Goal: Task Accomplishment & Management: Manage account settings

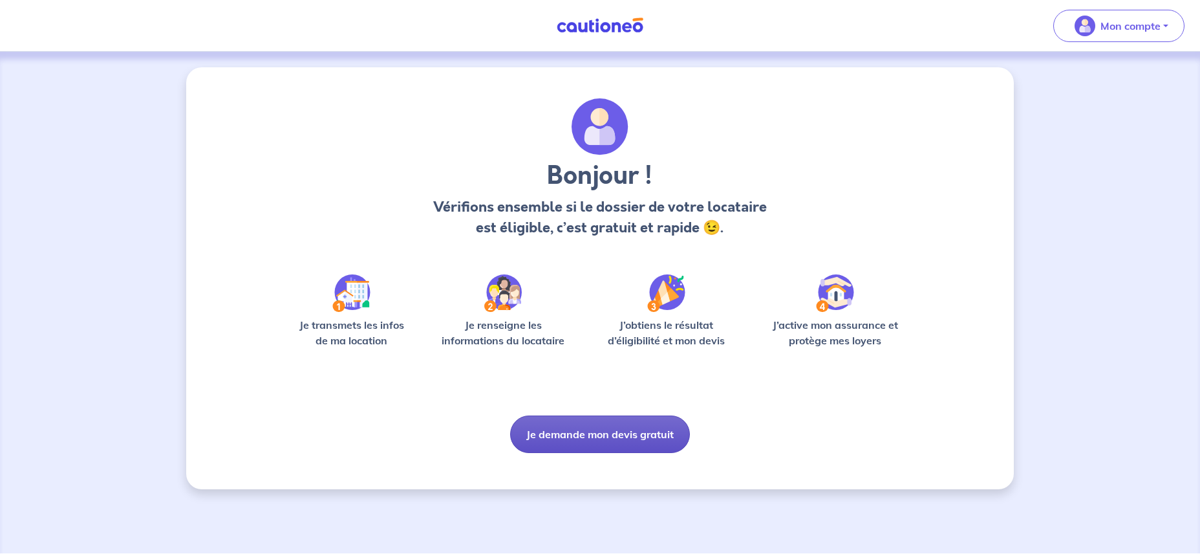
click at [614, 440] on button "Je demande mon devis gratuit" at bounding box center [600, 434] width 180 height 38
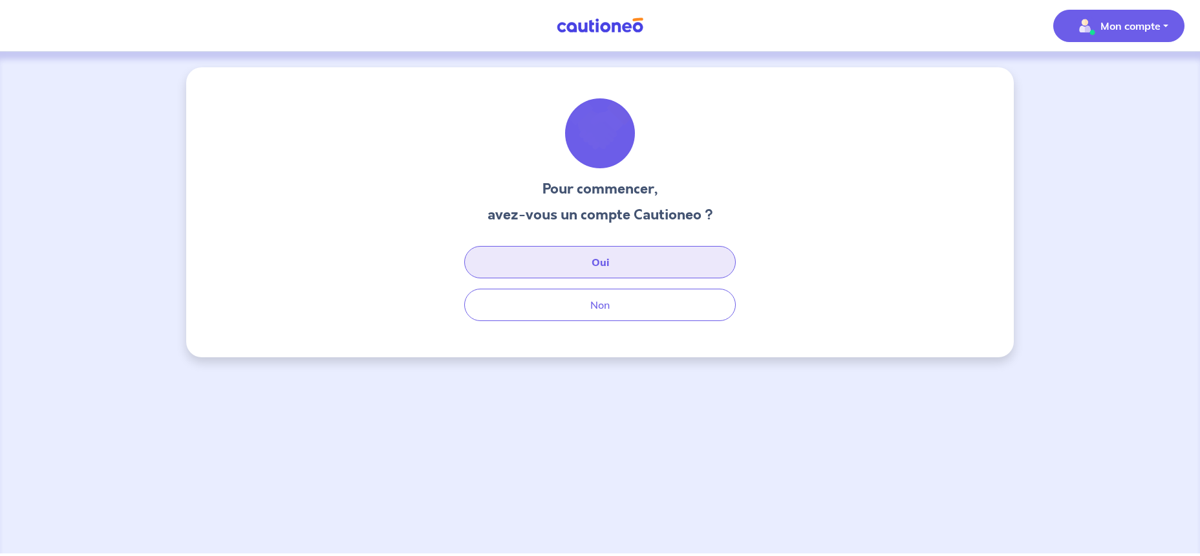
click at [648, 257] on button "Oui" at bounding box center [600, 262] width 272 height 32
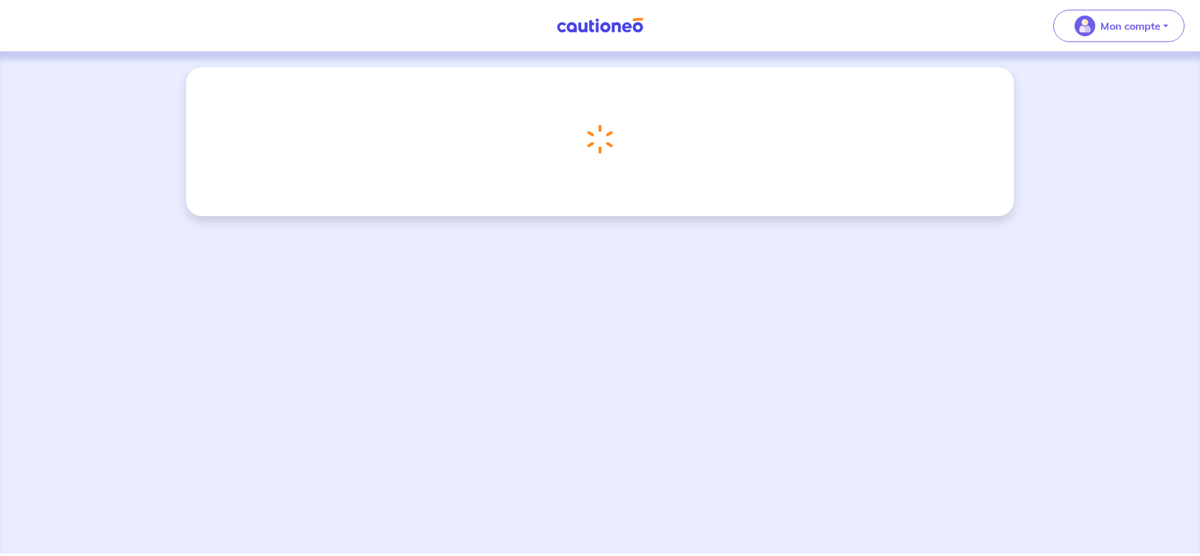
click at [466, 279] on div "Chargement..." at bounding box center [600, 302] width 1200 height 501
click at [1101, 24] on span "Mon compte" at bounding box center [1115, 26] width 91 height 21
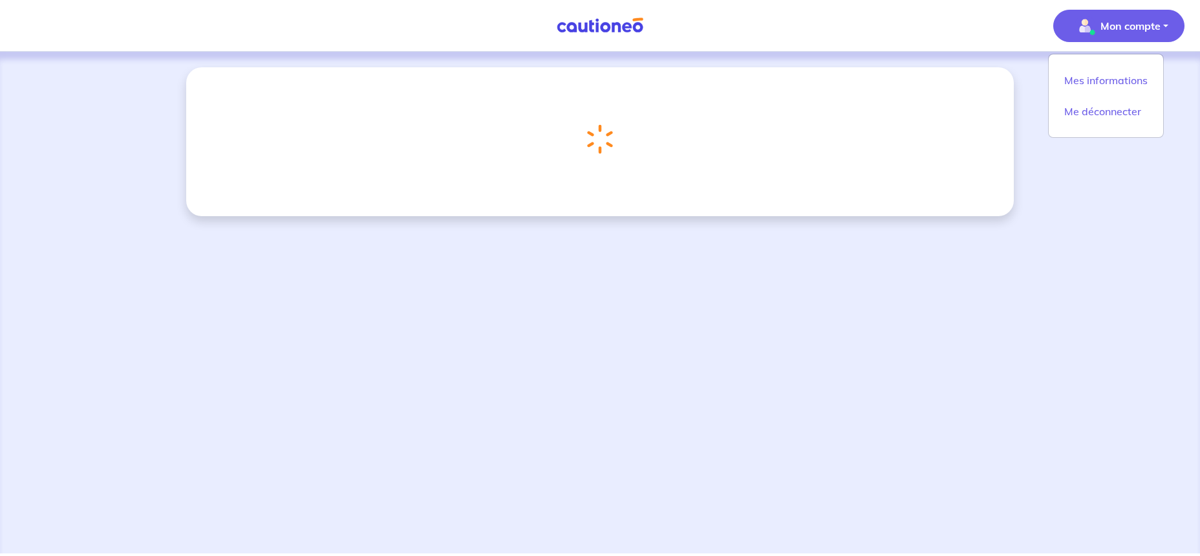
click at [846, 272] on div "Chargement..." at bounding box center [600, 302] width 1200 height 501
click at [1120, 33] on p "Mon compte" at bounding box center [1131, 26] width 60 height 16
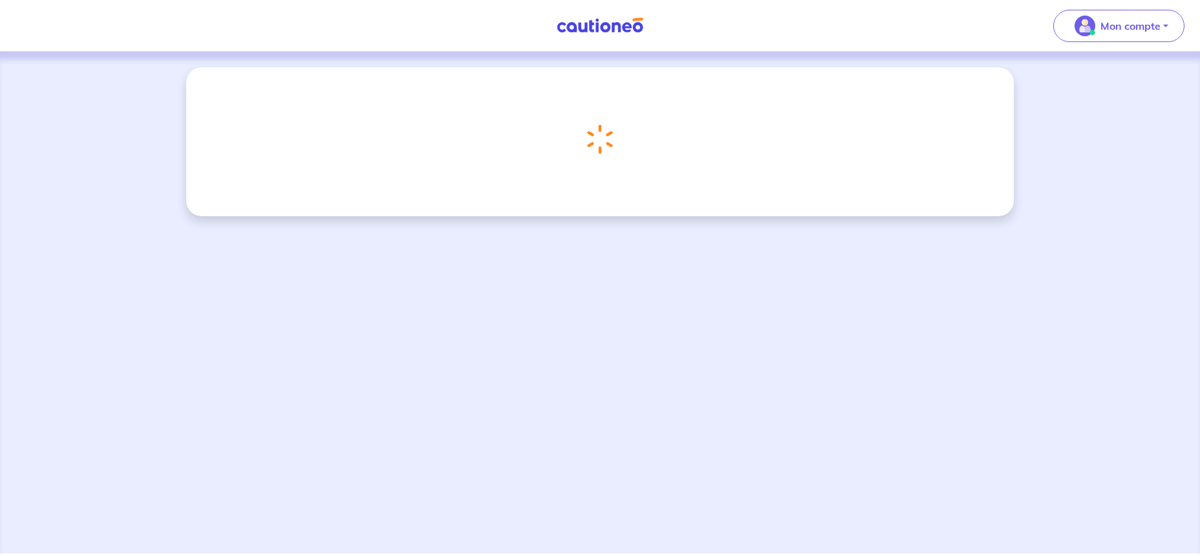
click at [1126, 118] on div "Chargement..." at bounding box center [600, 302] width 1200 height 501
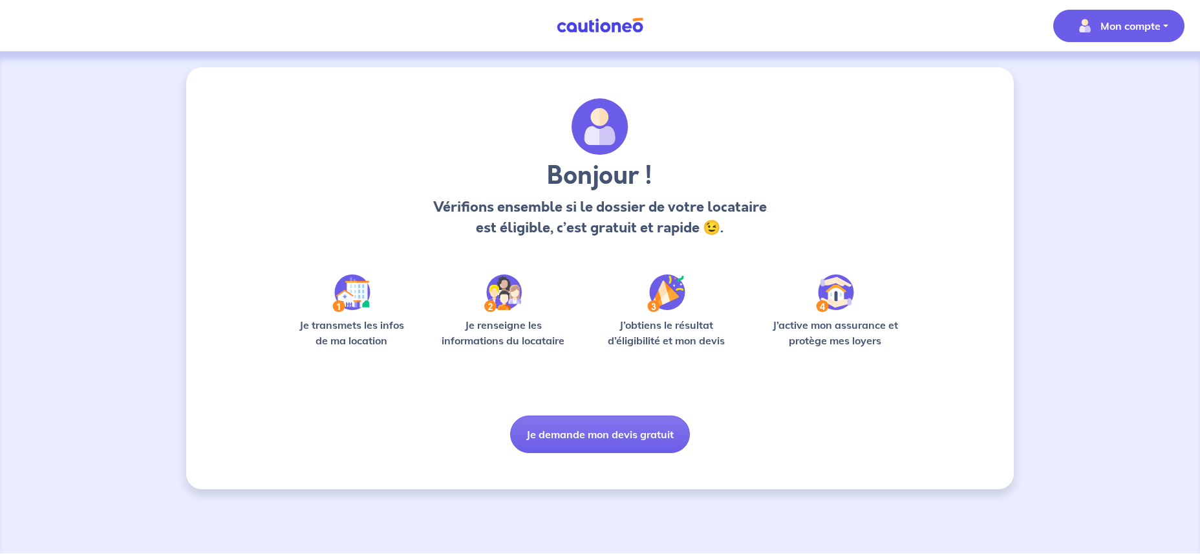
click at [1147, 31] on p "Mon compte" at bounding box center [1131, 26] width 60 height 16
click at [1120, 87] on link "Mes informations" at bounding box center [1106, 80] width 104 height 21
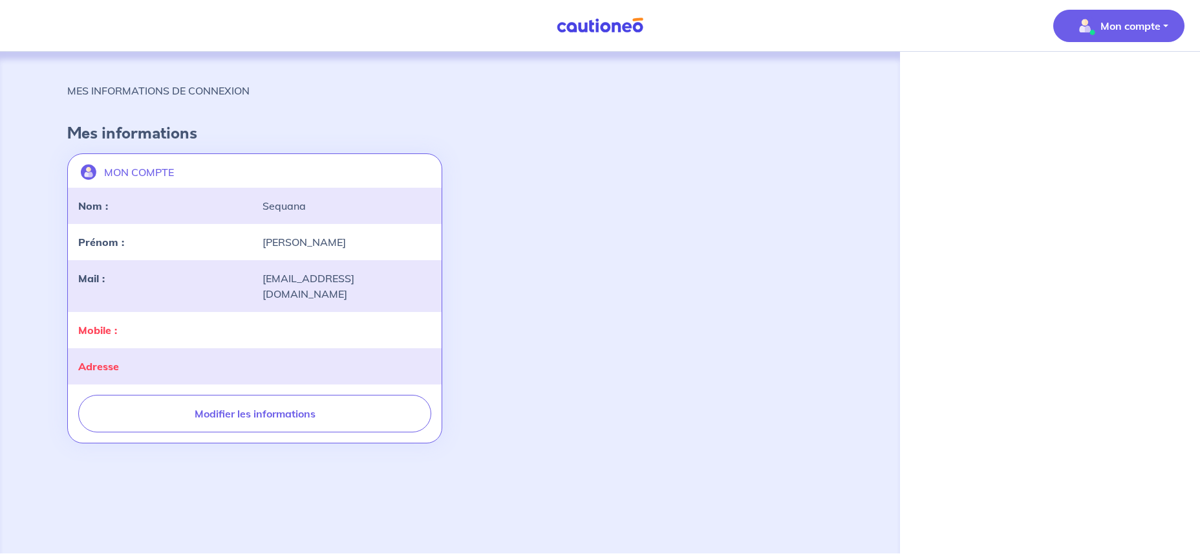
select select "FR"
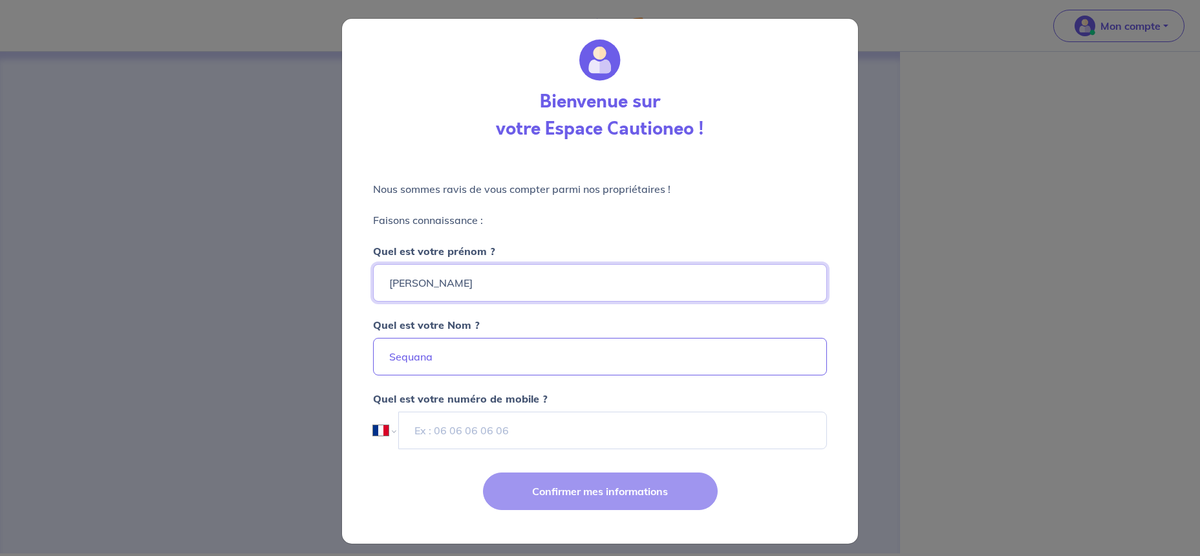
click at [562, 284] on input "Marie" at bounding box center [600, 283] width 454 height 38
type input "Marie-Claude"
click at [952, 272] on div "Bienvenue sur votre Espace Cautioneo ! Nous sommes ravis de vous compter parmi …" at bounding box center [600, 278] width 1200 height 556
click at [596, 367] on input "Sequana" at bounding box center [600, 357] width 454 height 38
type input "S"
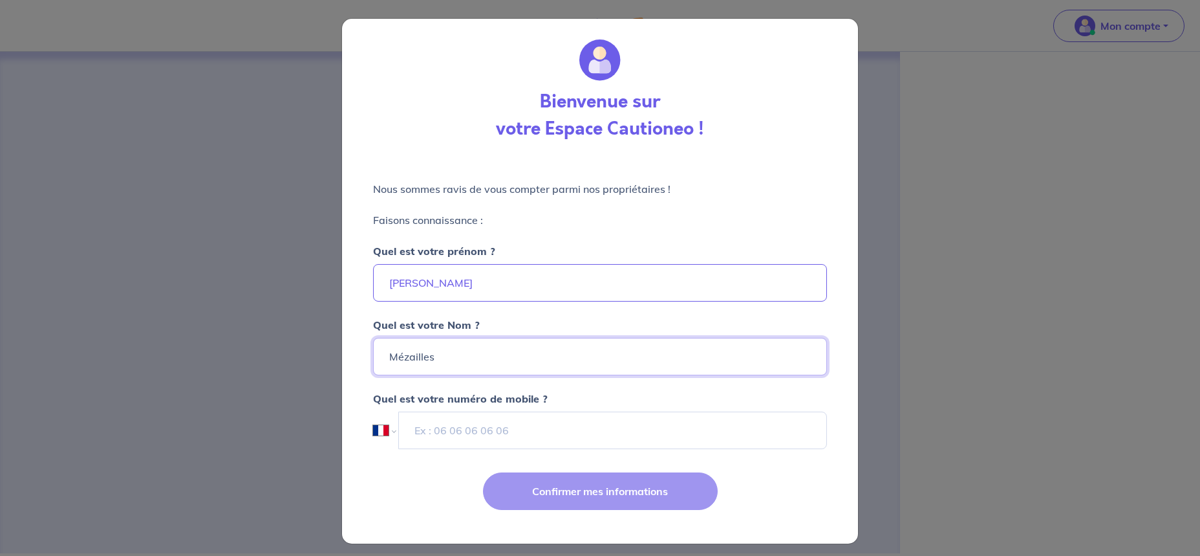
type input "Mézailles"
click at [981, 297] on div "Bienvenue sur votre Espace Cautioneo ! Nous sommes ravis de vous compter parmi …" at bounding box center [600, 278] width 1200 height 556
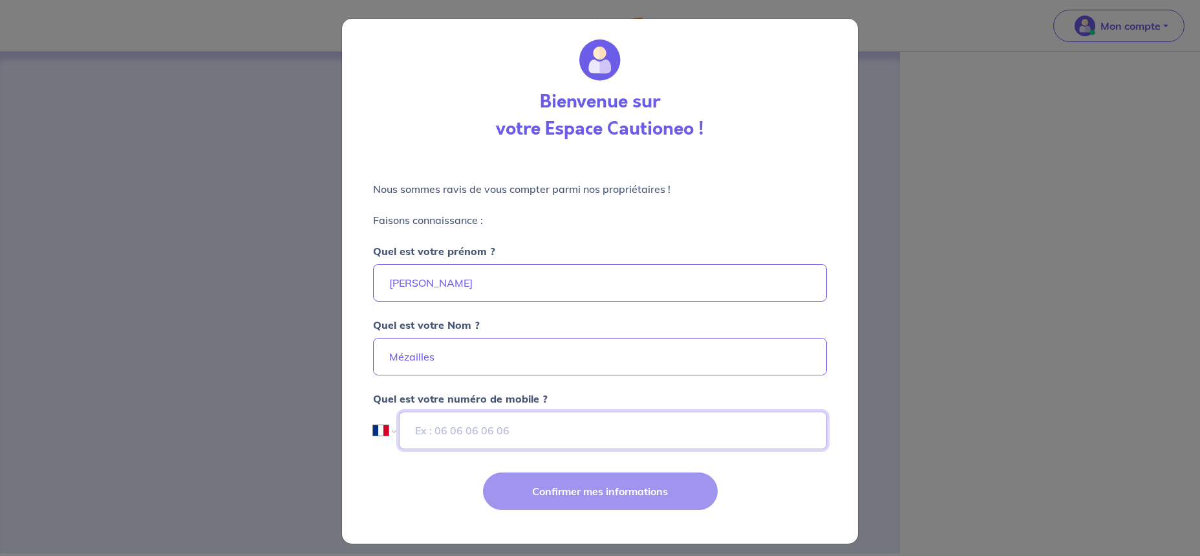
click at [502, 428] on input "tel" at bounding box center [613, 430] width 428 height 38
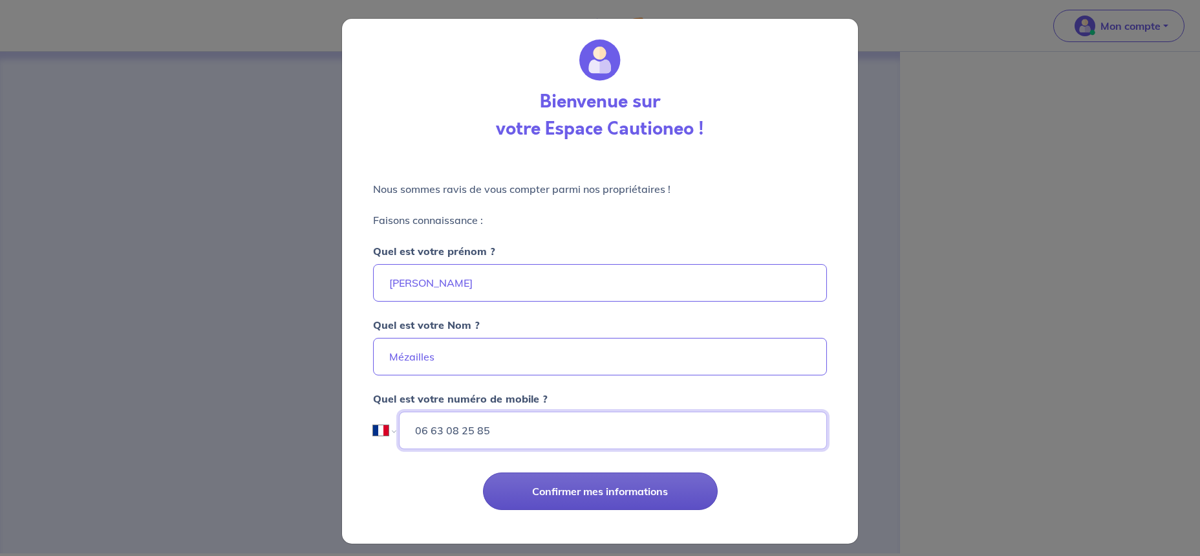
type input "06 63 08 25 85"
click at [583, 489] on button "Confirmer mes informations" at bounding box center [600, 491] width 235 height 38
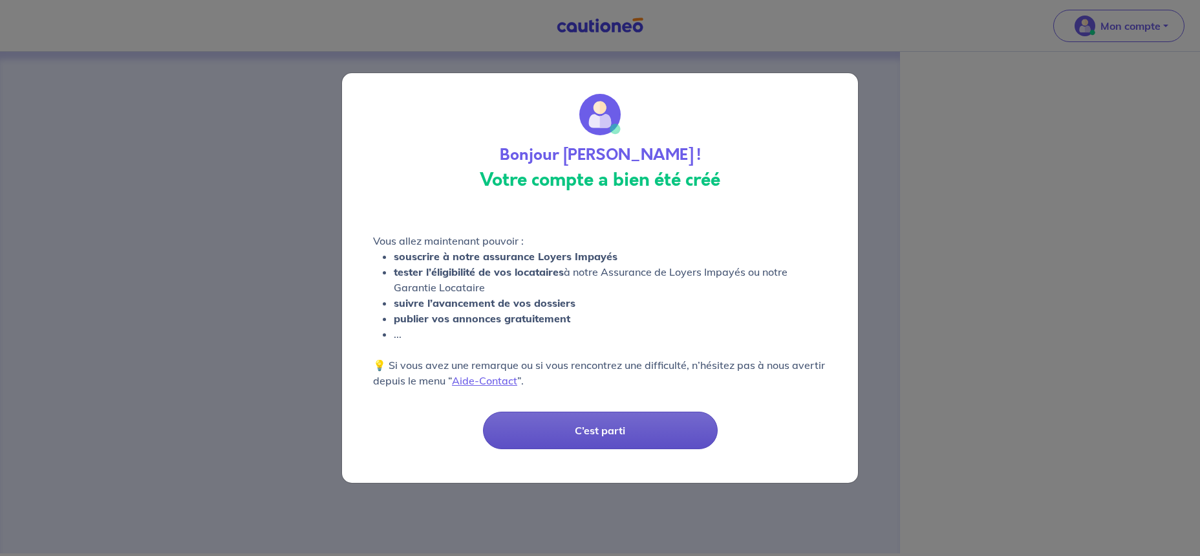
click at [579, 434] on button "C’est parti" at bounding box center [600, 430] width 235 height 38
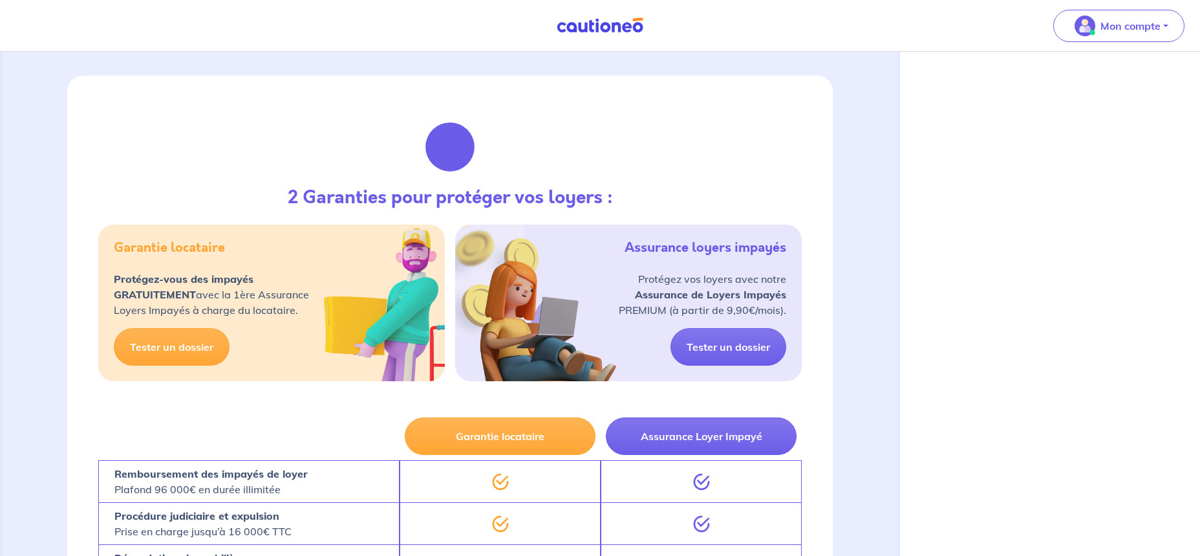
scroll to position [71, 0]
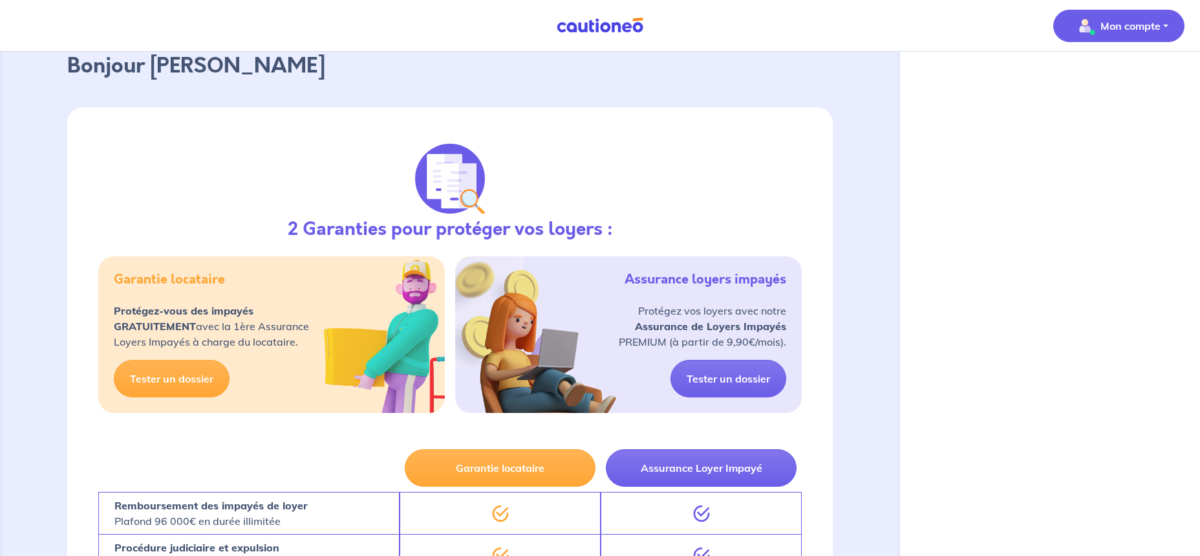
click at [1138, 23] on p "Mon compte" at bounding box center [1131, 26] width 60 height 16
click at [1130, 77] on link "Mes informations" at bounding box center [1106, 80] width 104 height 21
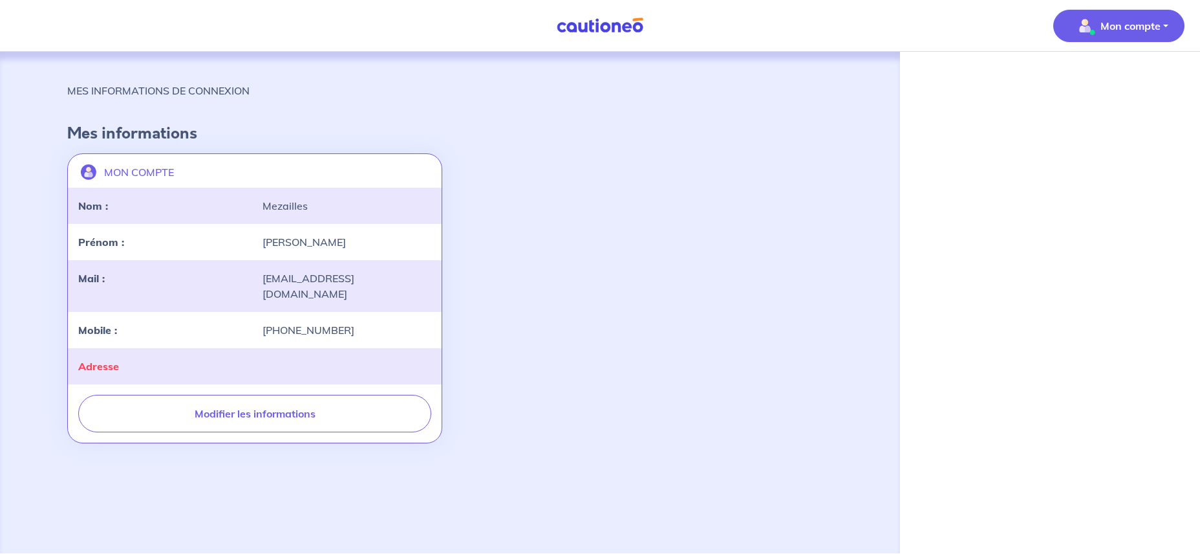
click at [255, 358] on div at bounding box center [347, 366] width 184 height 16
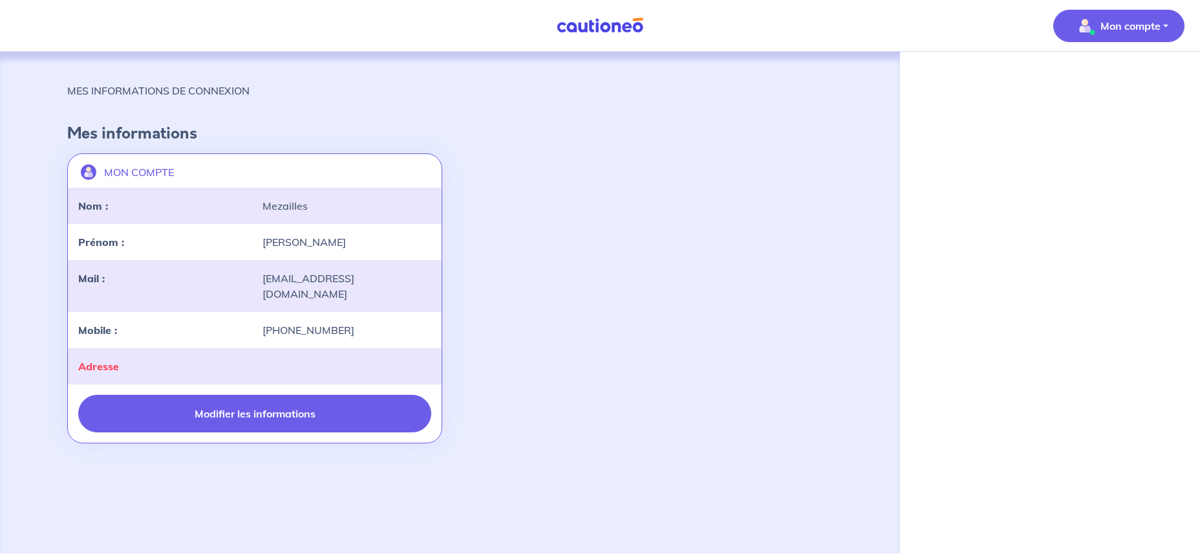
click at [239, 396] on button "Modifier les informations" at bounding box center [254, 414] width 353 height 38
select select "FR"
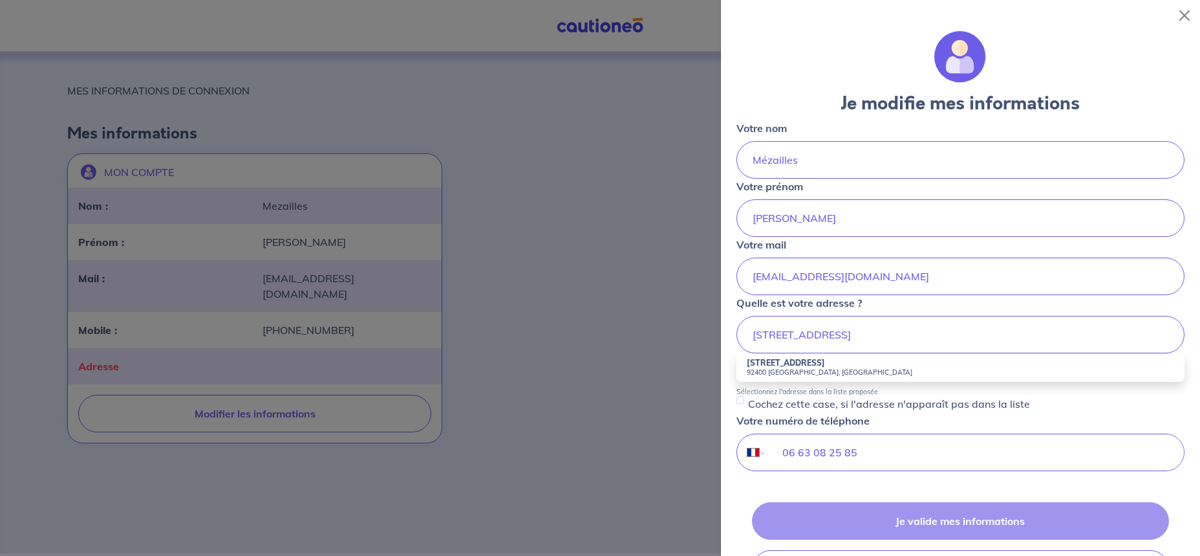
click at [801, 360] on strong "45 Avenue Marceau" at bounding box center [786, 363] width 78 height 10
type input "45 Avenue Marceau, 92400 Courbevoie, France"
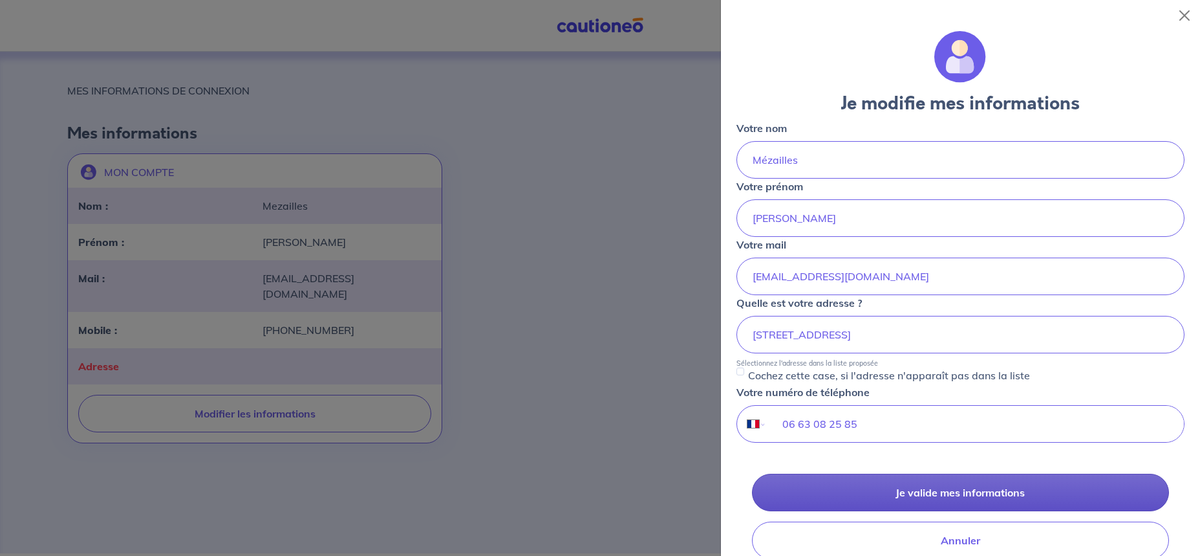
click at [944, 485] on button "Je valide mes informations" at bounding box center [960, 492] width 417 height 38
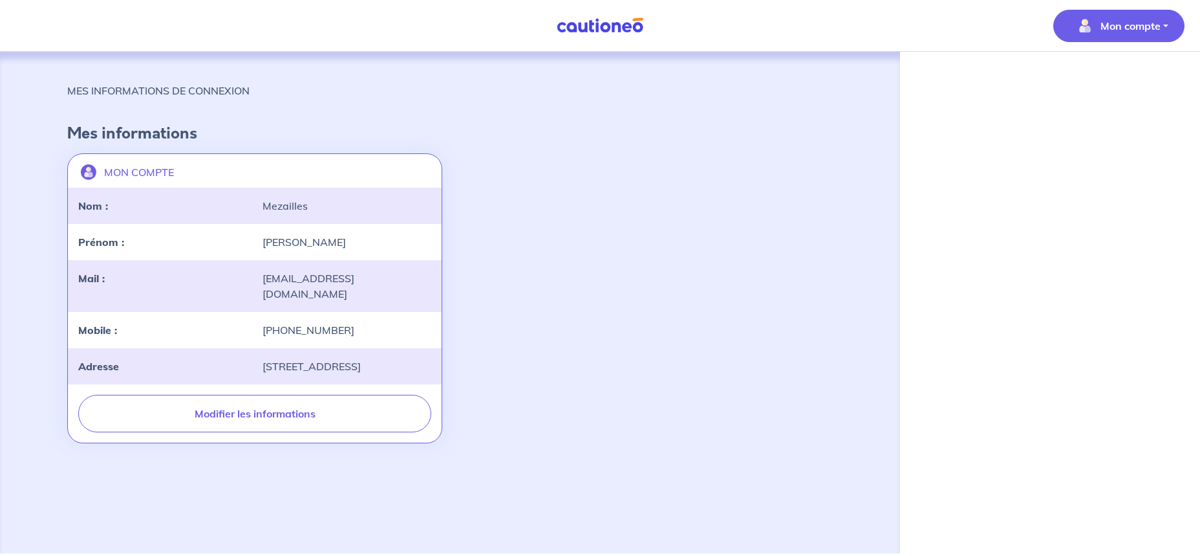
click at [794, 202] on div "MON COMPTE landlord-id BAh7CEkiCGdpZAY6BkVUSSJWZ2lkOi8vY2F1dGlvbmVvLWNvcmUvVXNl…" at bounding box center [450, 298] width 781 height 300
click at [1107, 15] on button "Mon compte" at bounding box center [1119, 26] width 131 height 32
click at [1125, 85] on link "Mes informations" at bounding box center [1106, 80] width 104 height 21
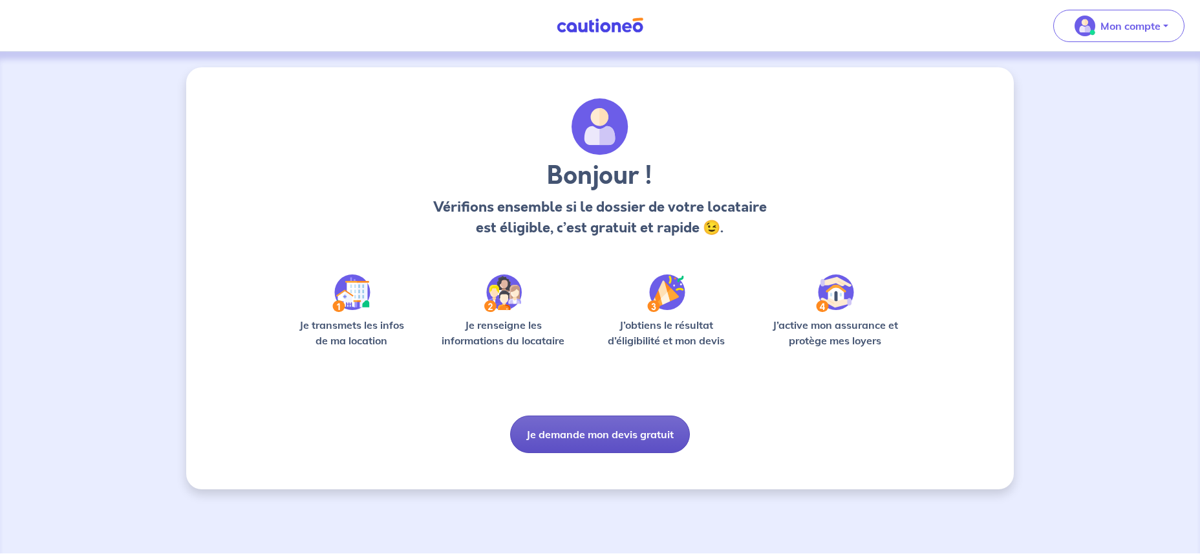
click at [569, 439] on button "Je demande mon devis gratuit" at bounding box center [600, 434] width 180 height 38
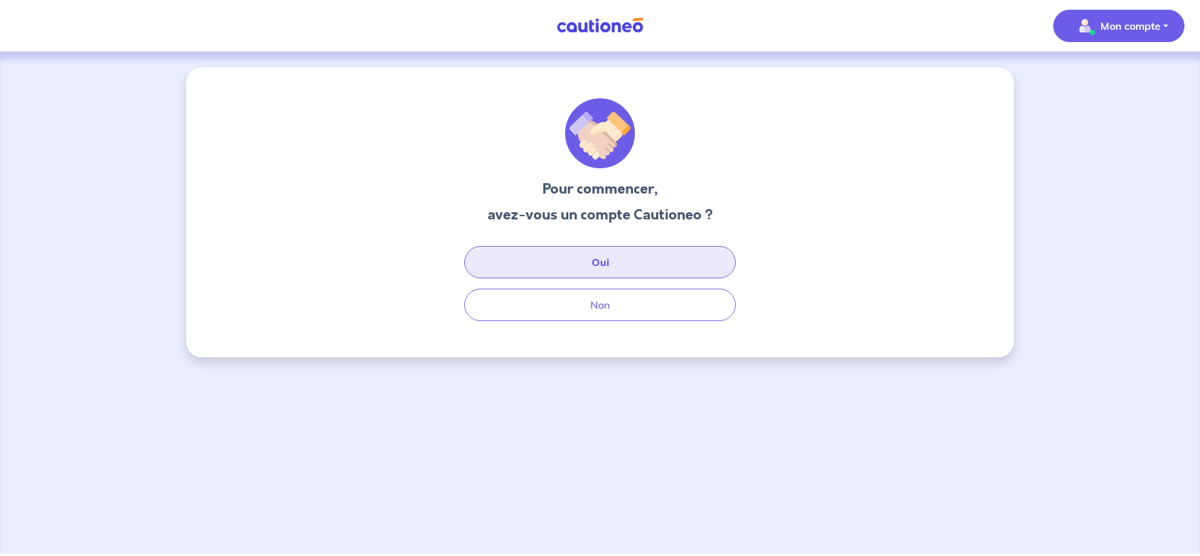
click at [625, 259] on button "Oui" at bounding box center [600, 262] width 272 height 32
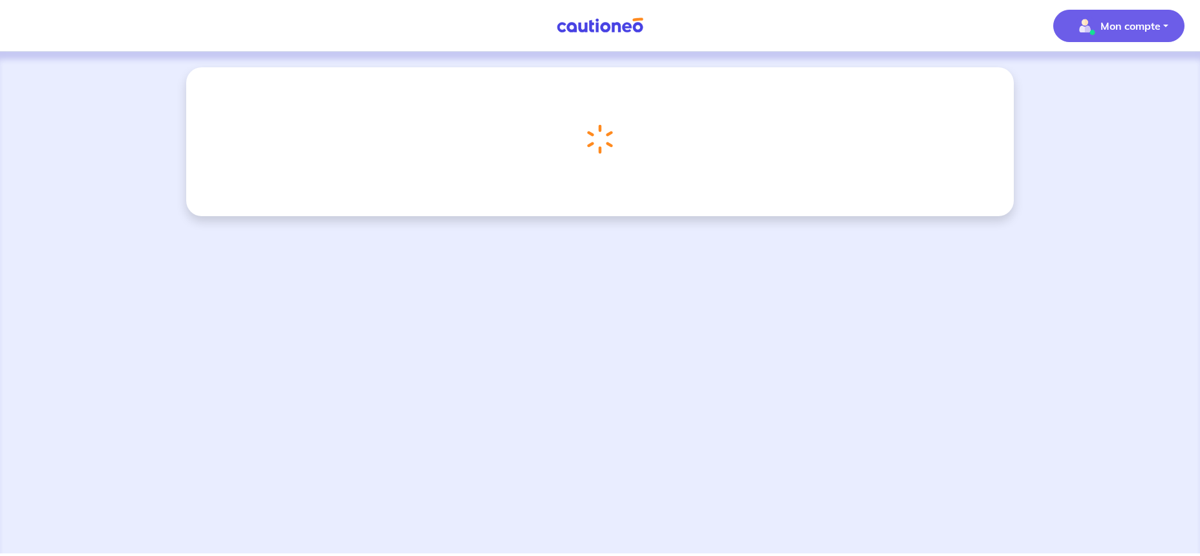
click at [1130, 32] on p "Mon compte" at bounding box center [1131, 26] width 60 height 16
click at [1120, 78] on link "Mes informations" at bounding box center [1106, 80] width 104 height 21
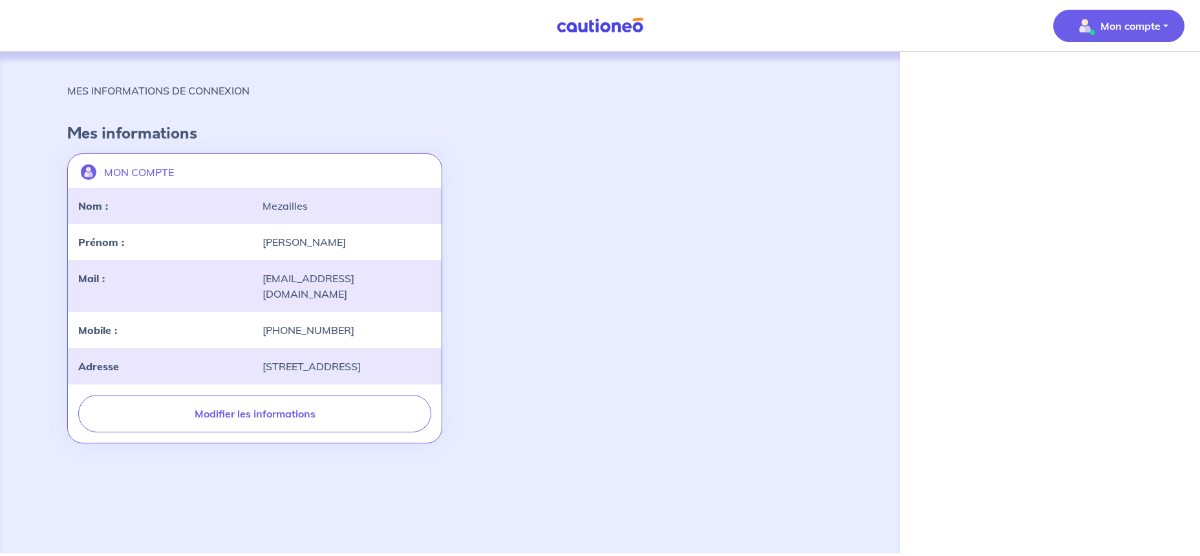
click at [1129, 23] on p "Mon compte" at bounding box center [1131, 26] width 60 height 16
click at [1082, 79] on link "Mes informations" at bounding box center [1106, 80] width 104 height 21
